Goal: Task Accomplishment & Management: Manage account settings

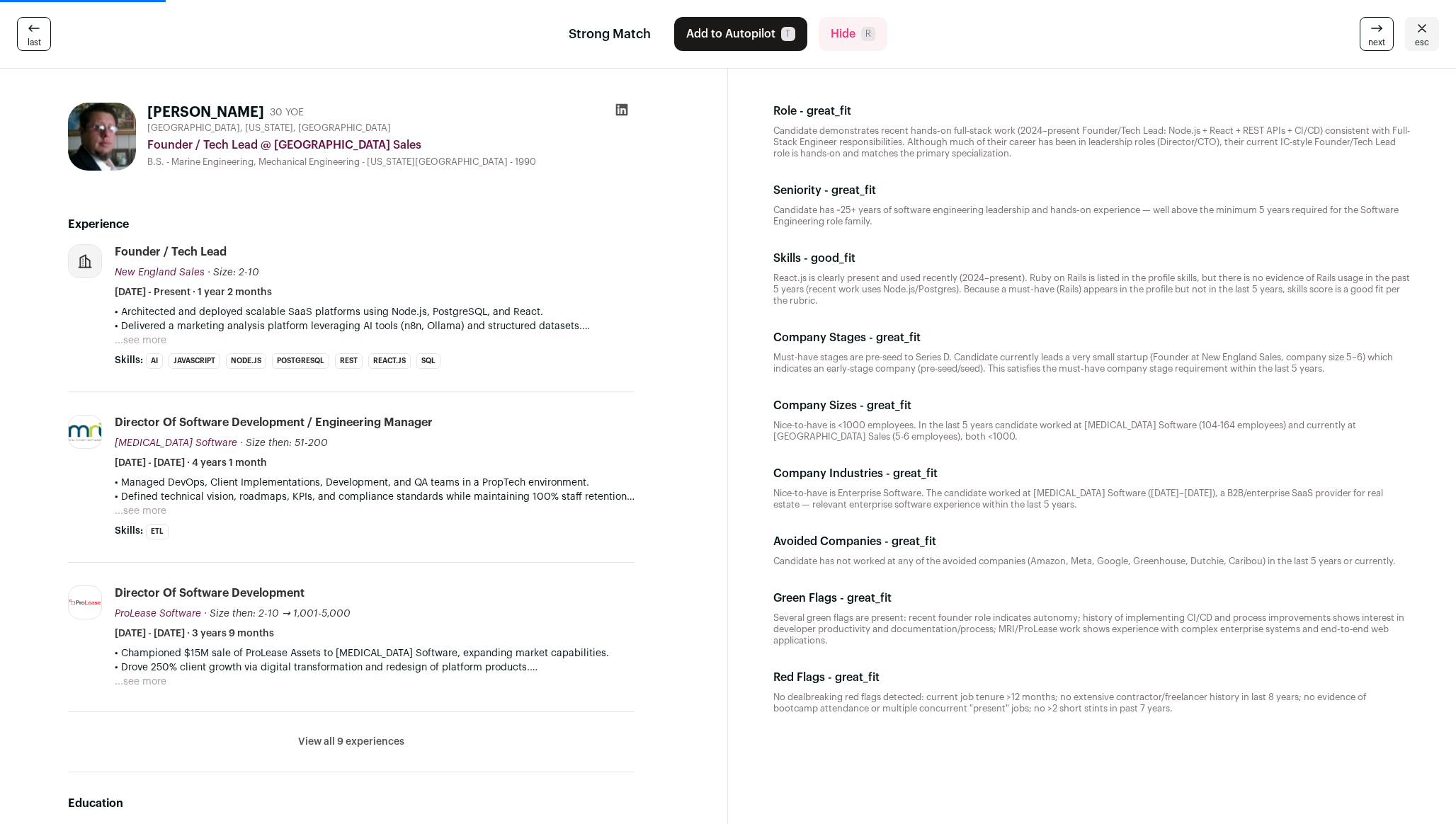
click at [1427, 31] on icon at bounding box center [1423, 29] width 17 height 17
